Goal: Navigation & Orientation: Find specific page/section

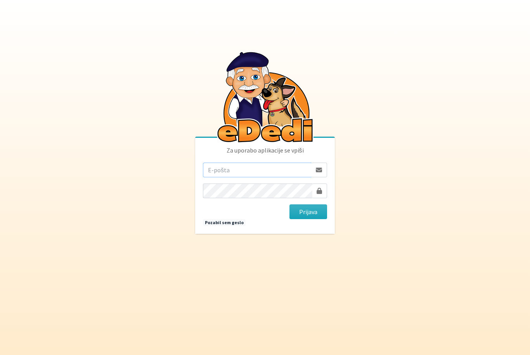
type input "[EMAIL_ADDRESS][DOMAIN_NAME]"
click at [308, 219] on button "Prijava" at bounding box center [308, 212] width 38 height 15
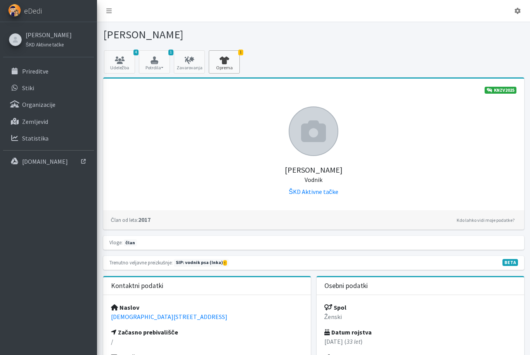
click at [235, 57] on icon at bounding box center [224, 61] width 26 height 8
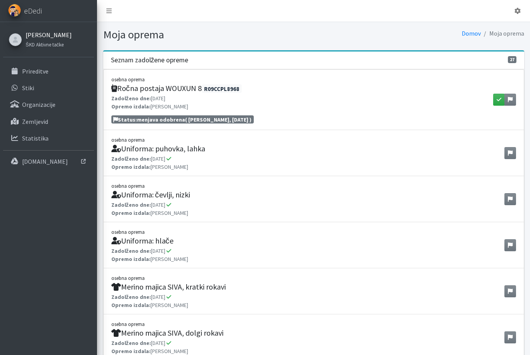
click at [37, 34] on link "[PERSON_NAME]" at bounding box center [49, 34] width 46 height 9
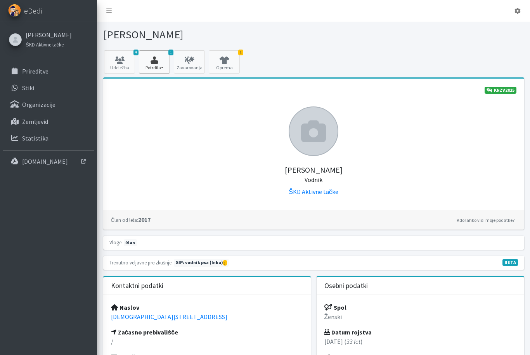
click at [158, 61] on icon "button" at bounding box center [154, 61] width 26 height 8
click at [166, 86] on link "SIP 2025 2/2" at bounding box center [169, 84] width 61 height 12
click at [124, 61] on icon at bounding box center [119, 61] width 26 height 8
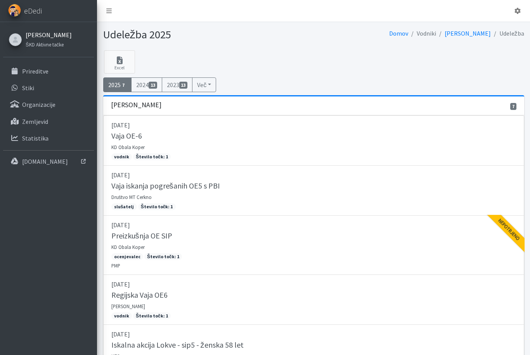
click at [46, 34] on link "[PERSON_NAME]" at bounding box center [49, 34] width 46 height 9
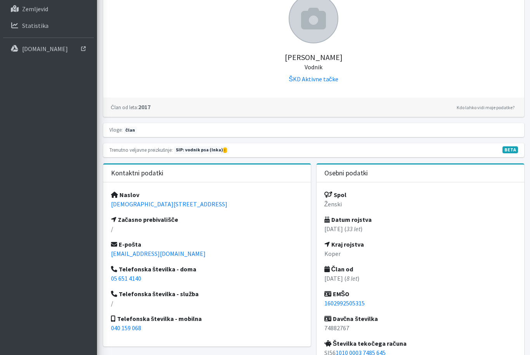
scroll to position [113, 0]
click at [204, 149] on span "SIP: vodnik psa (Inka)" at bounding box center [201, 151] width 55 height 8
click at [224, 150] on icon at bounding box center [224, 150] width 1 height 3
click at [514, 149] on span "BETA" at bounding box center [510, 150] width 16 height 7
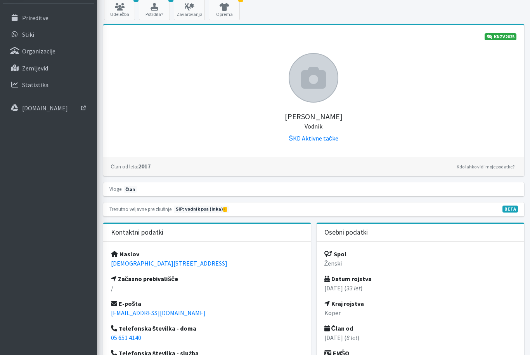
scroll to position [0, 0]
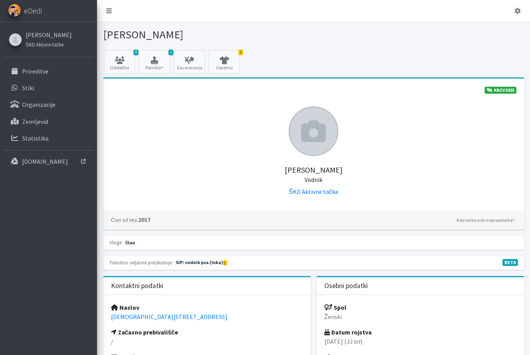
click at [112, 14] on link at bounding box center [109, 11] width 18 height 16
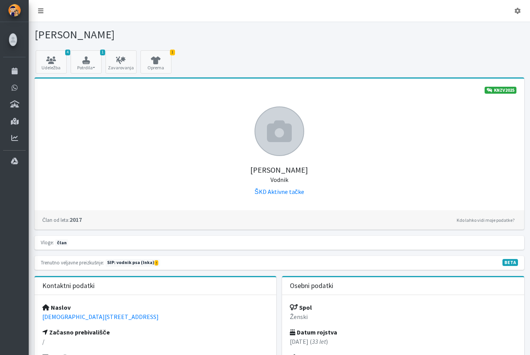
click at [43, 10] on link at bounding box center [41, 11] width 18 height 16
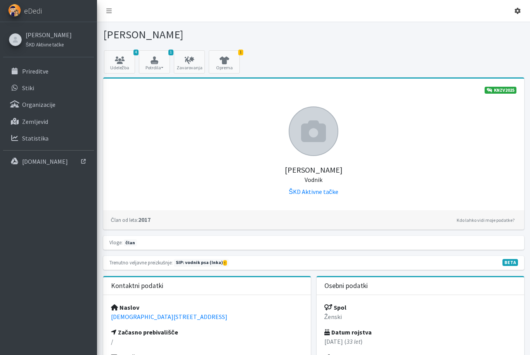
click at [518, 9] on icon at bounding box center [517, 11] width 6 height 6
click at [40, 70] on p "Prireditve" at bounding box center [35, 71] width 26 height 8
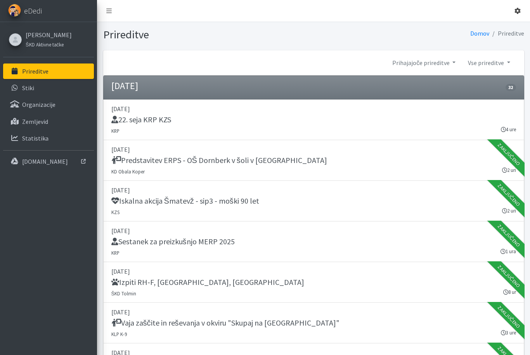
click at [517, 13] on icon at bounding box center [517, 11] width 6 height 6
click at [494, 30] on link "Odjavi se" at bounding box center [495, 29] width 61 height 12
